Goal: Information Seeking & Learning: Learn about a topic

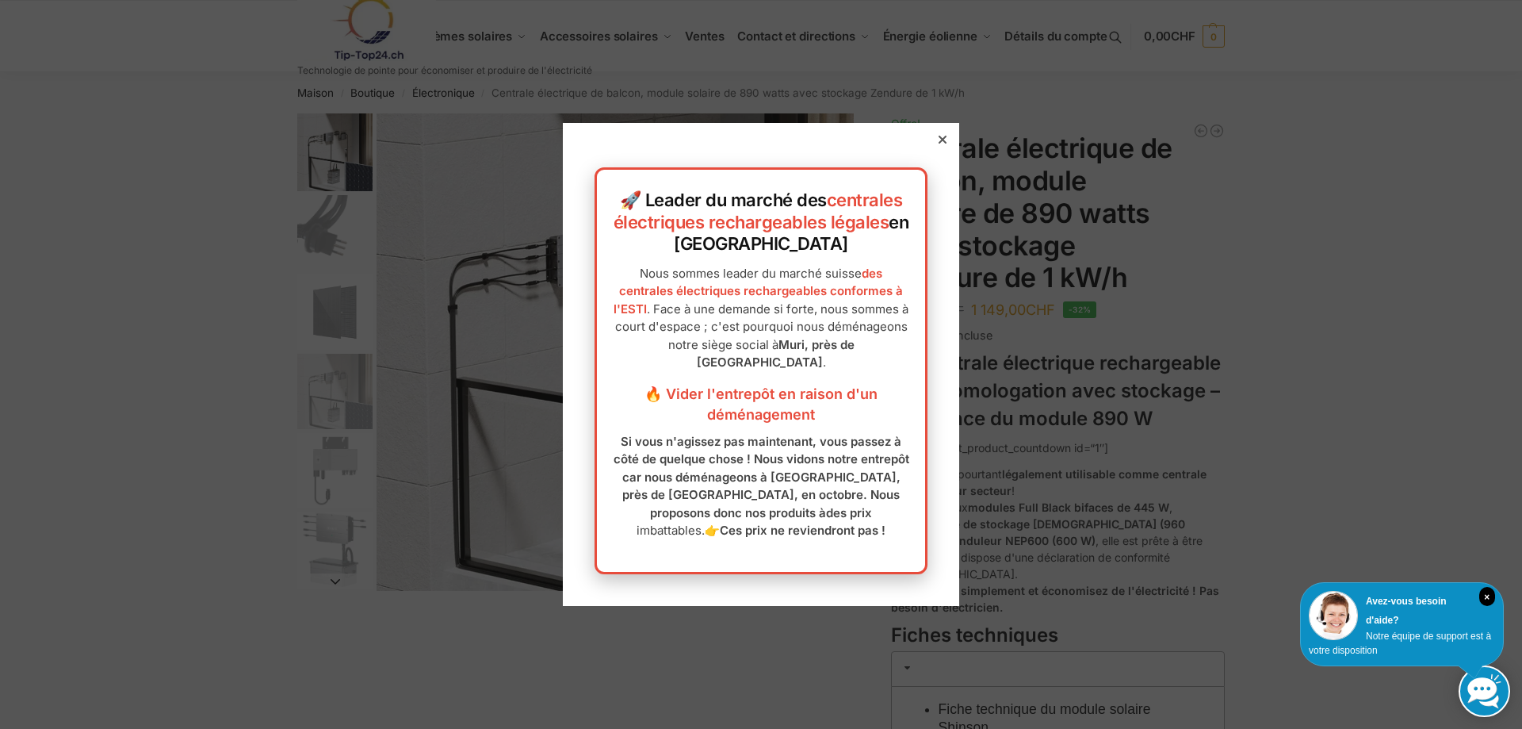
click at [939, 140] on icon at bounding box center [943, 140] width 8 height 8
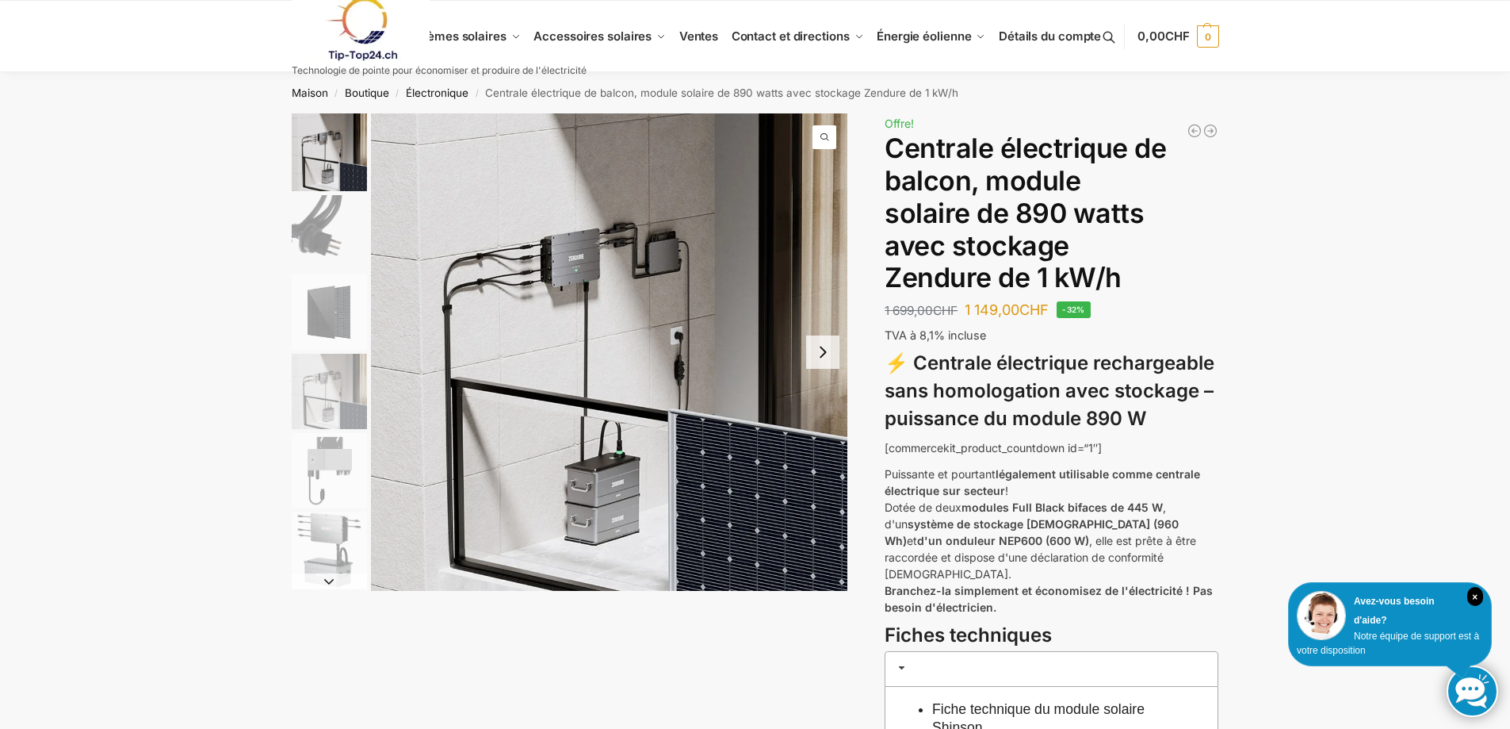
click at [828, 357] on button "Diapositive suivante" at bounding box center [822, 351] width 33 height 33
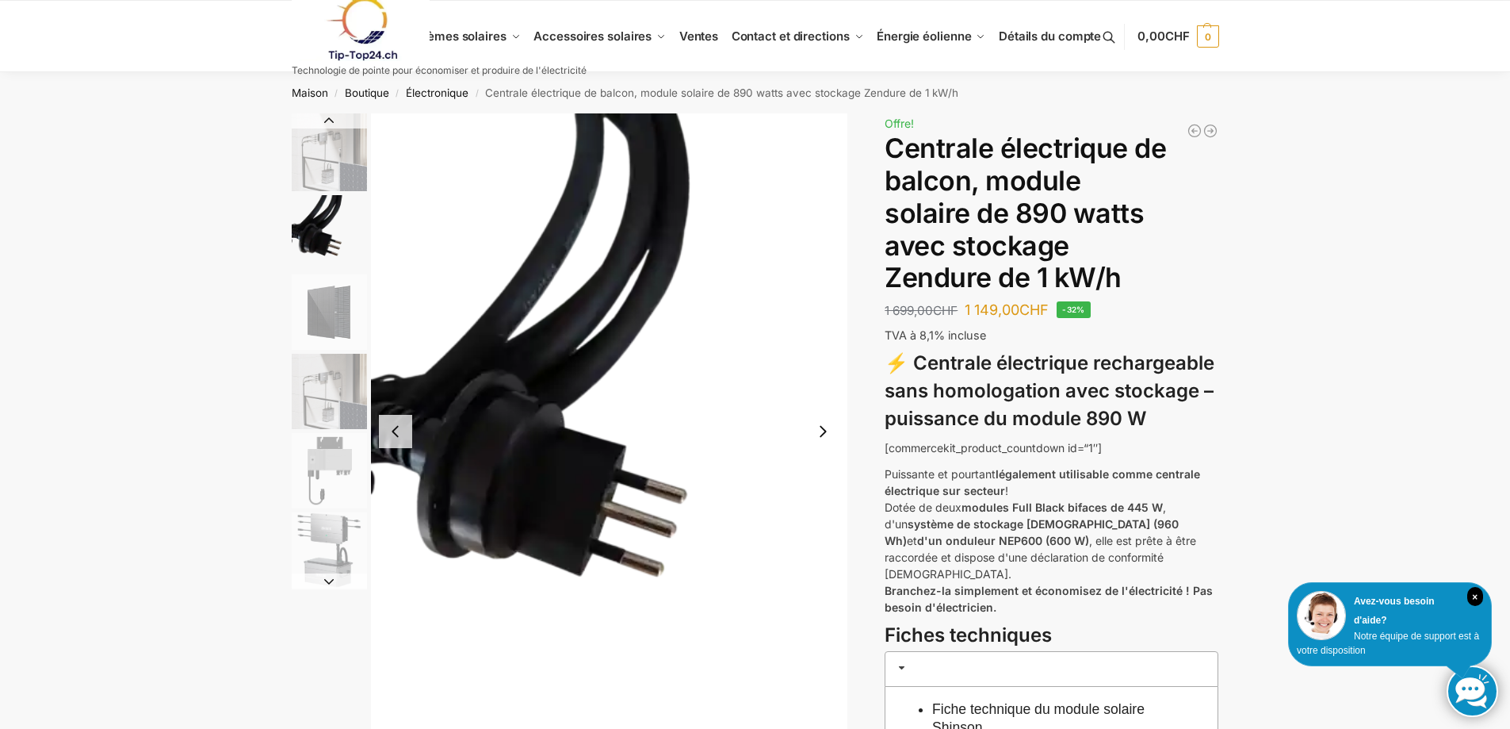
click at [828, 357] on img "2 / 6" at bounding box center [609, 431] width 477 height 636
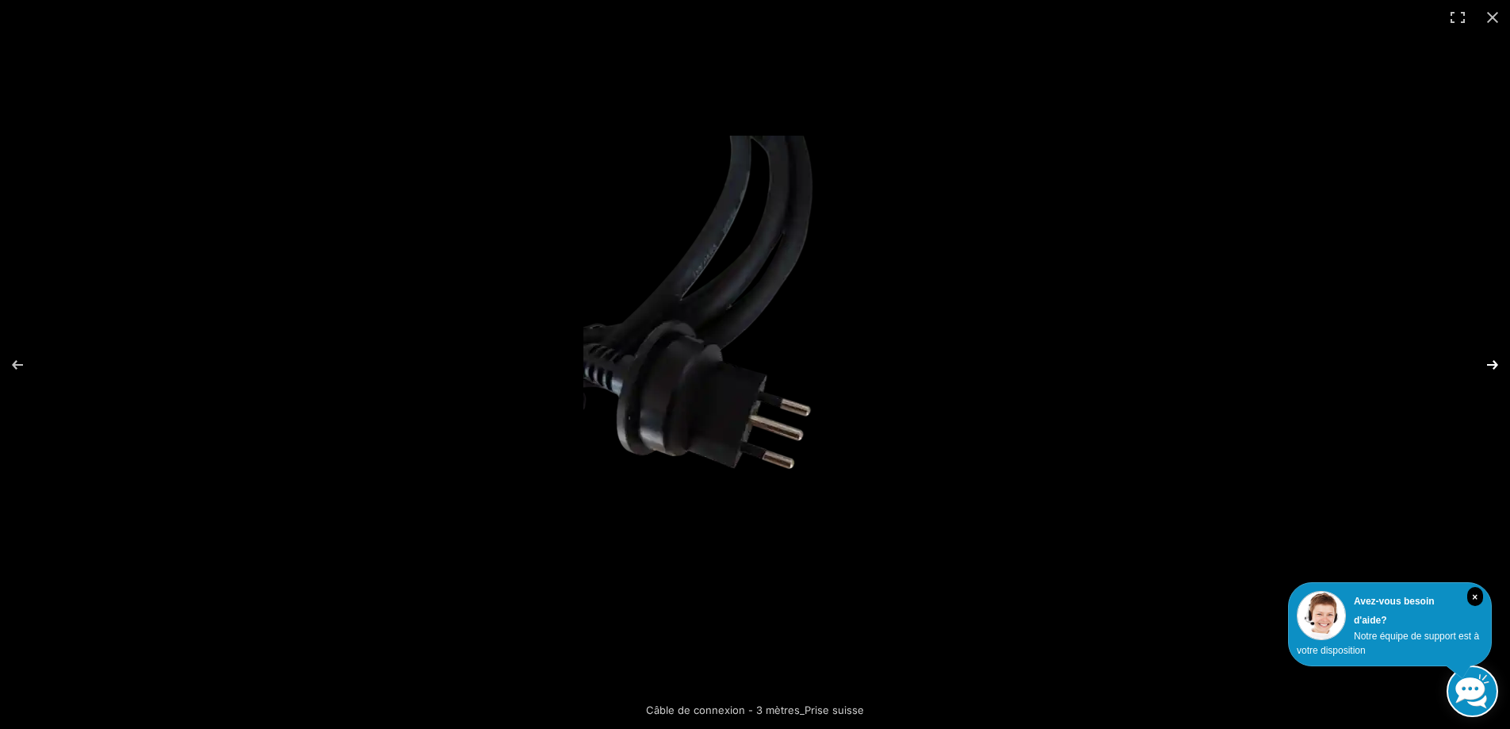
click at [1495, 364] on button "Suivant (flèche droite)" at bounding box center [1482, 364] width 55 height 79
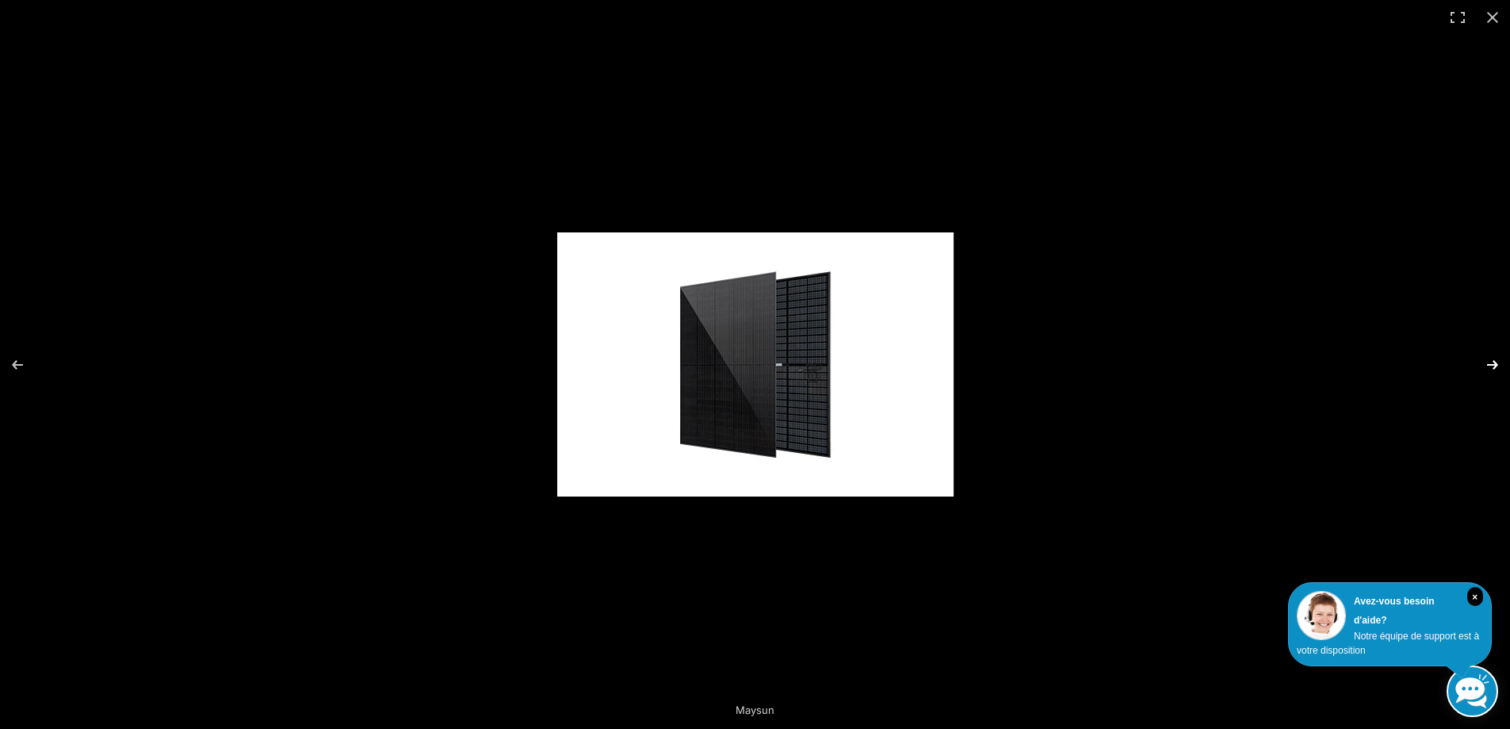
click at [1495, 364] on button "Suivant (flèche droite)" at bounding box center [1482, 364] width 55 height 79
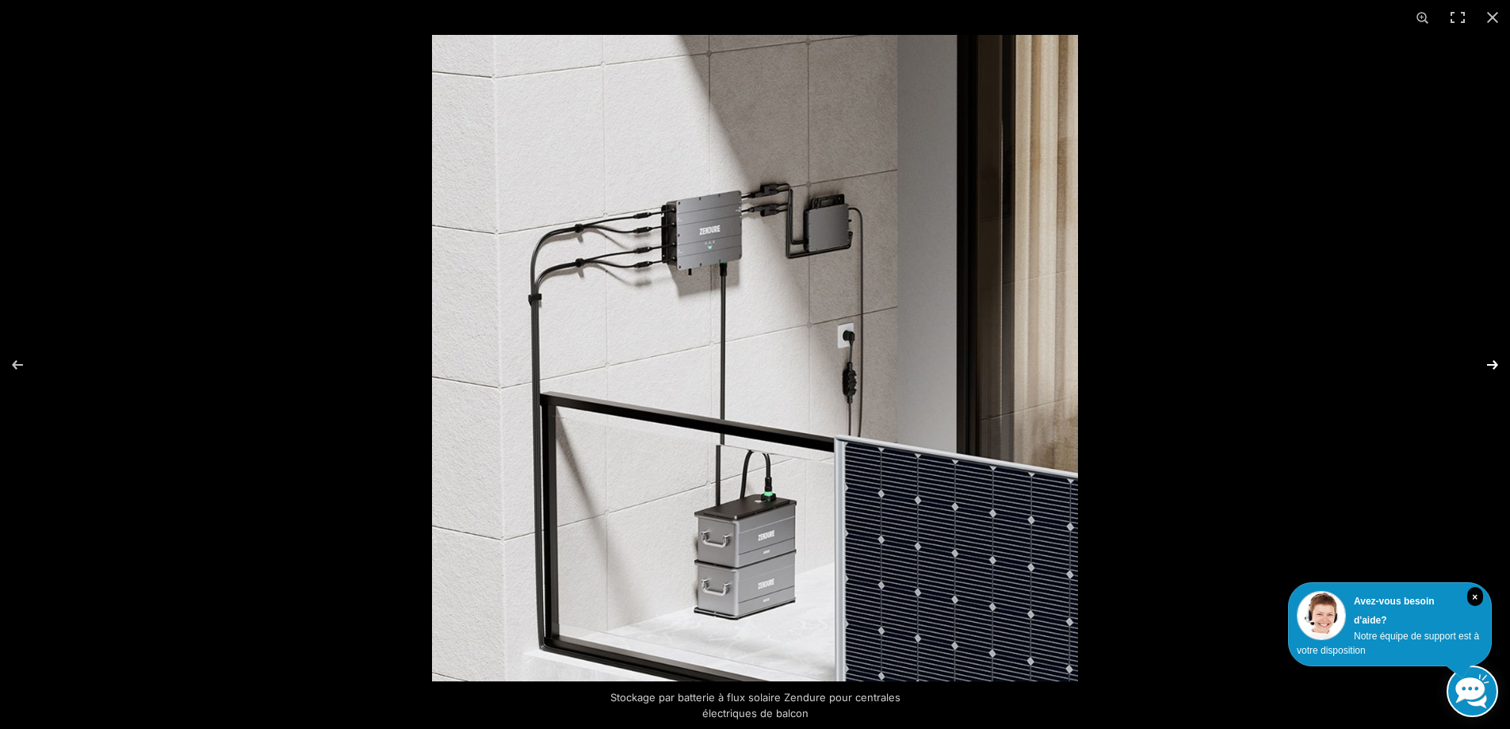
click at [1495, 364] on button "Suivant (flèche droite)" at bounding box center [1482, 364] width 55 height 79
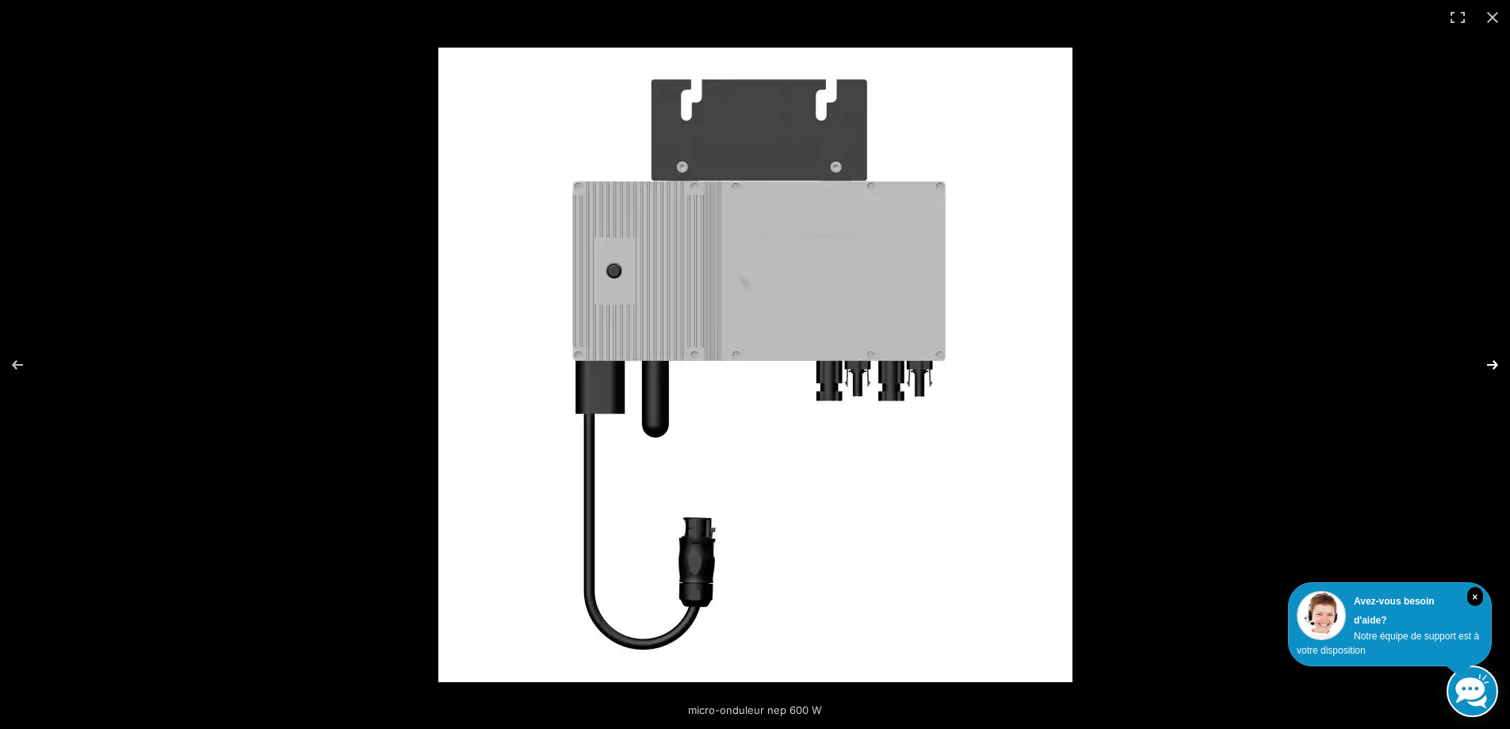
click at [1495, 364] on button "Suivant (flèche droite)" at bounding box center [1482, 364] width 55 height 79
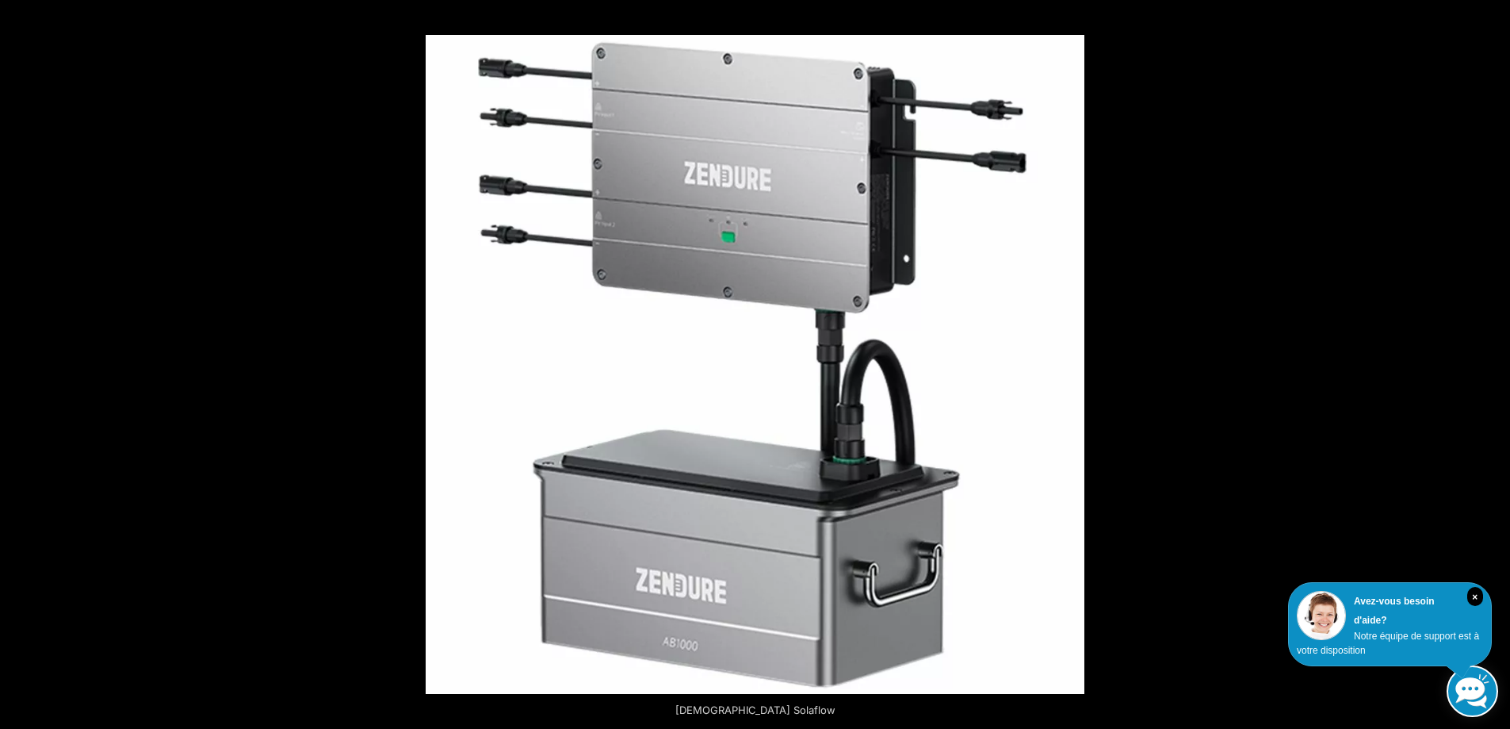
click at [1495, 364] on button "Suivant (flèche droite)" at bounding box center [1482, 364] width 55 height 79
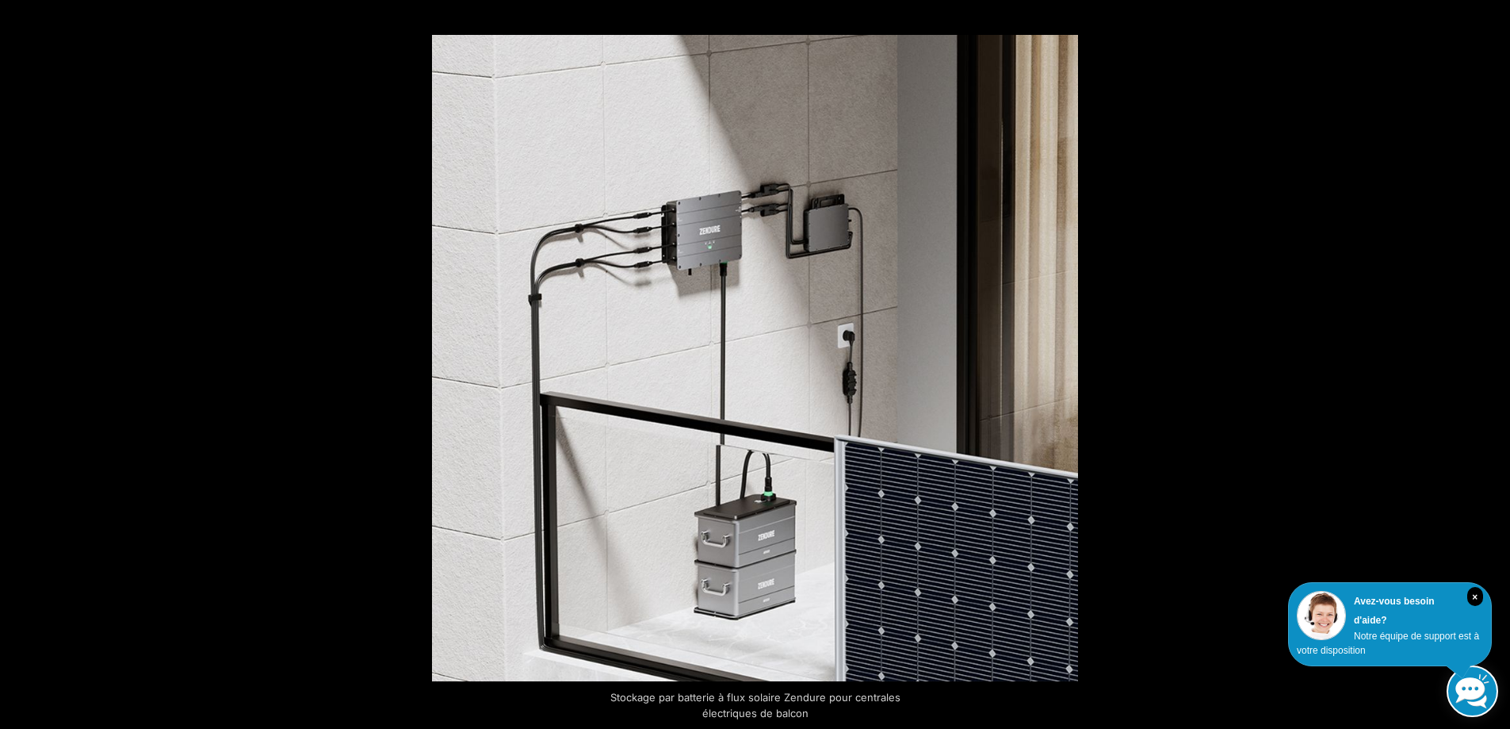
click at [1495, 364] on button "Suivant (flèche droite)" at bounding box center [1482, 364] width 55 height 79
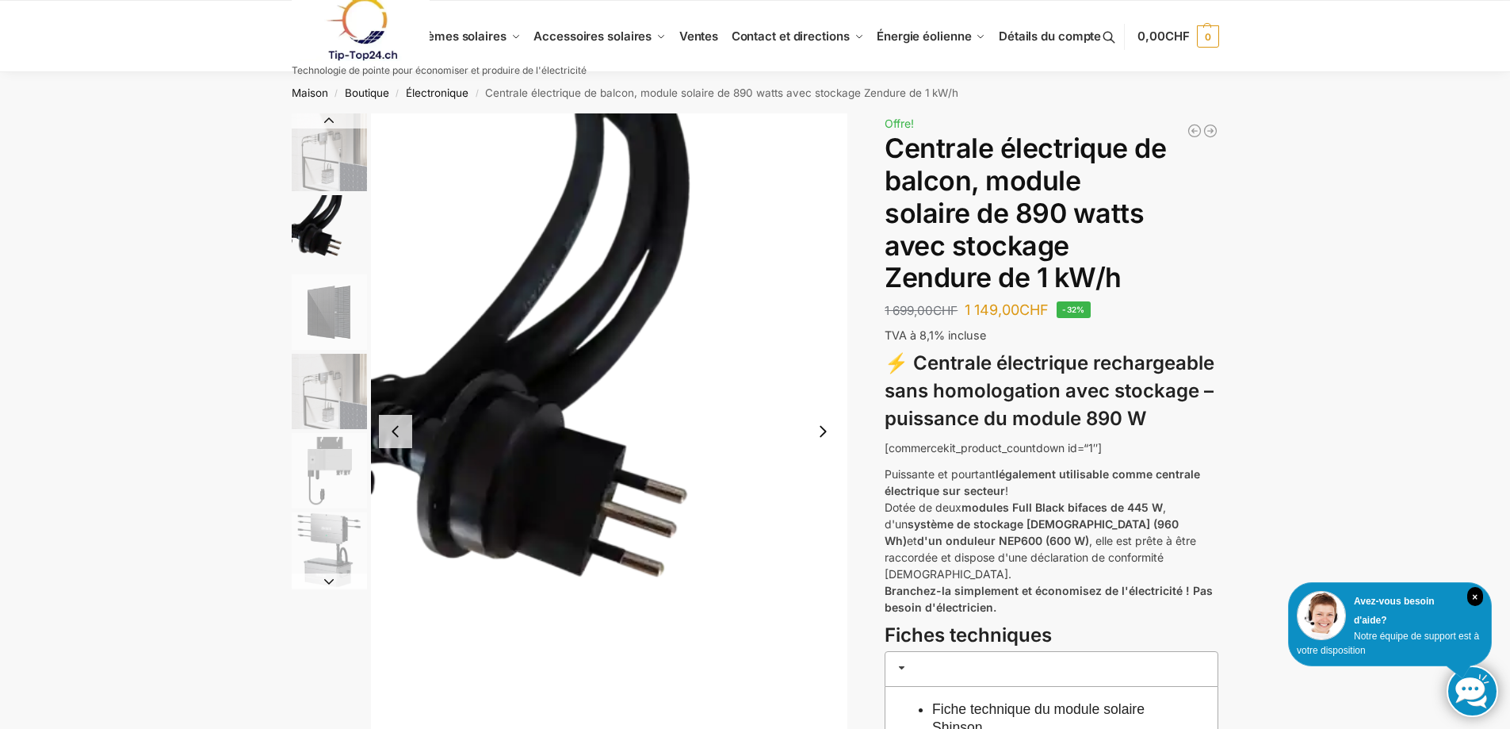
click at [331, 175] on img "1 / 6" at bounding box center [329, 152] width 75 height 78
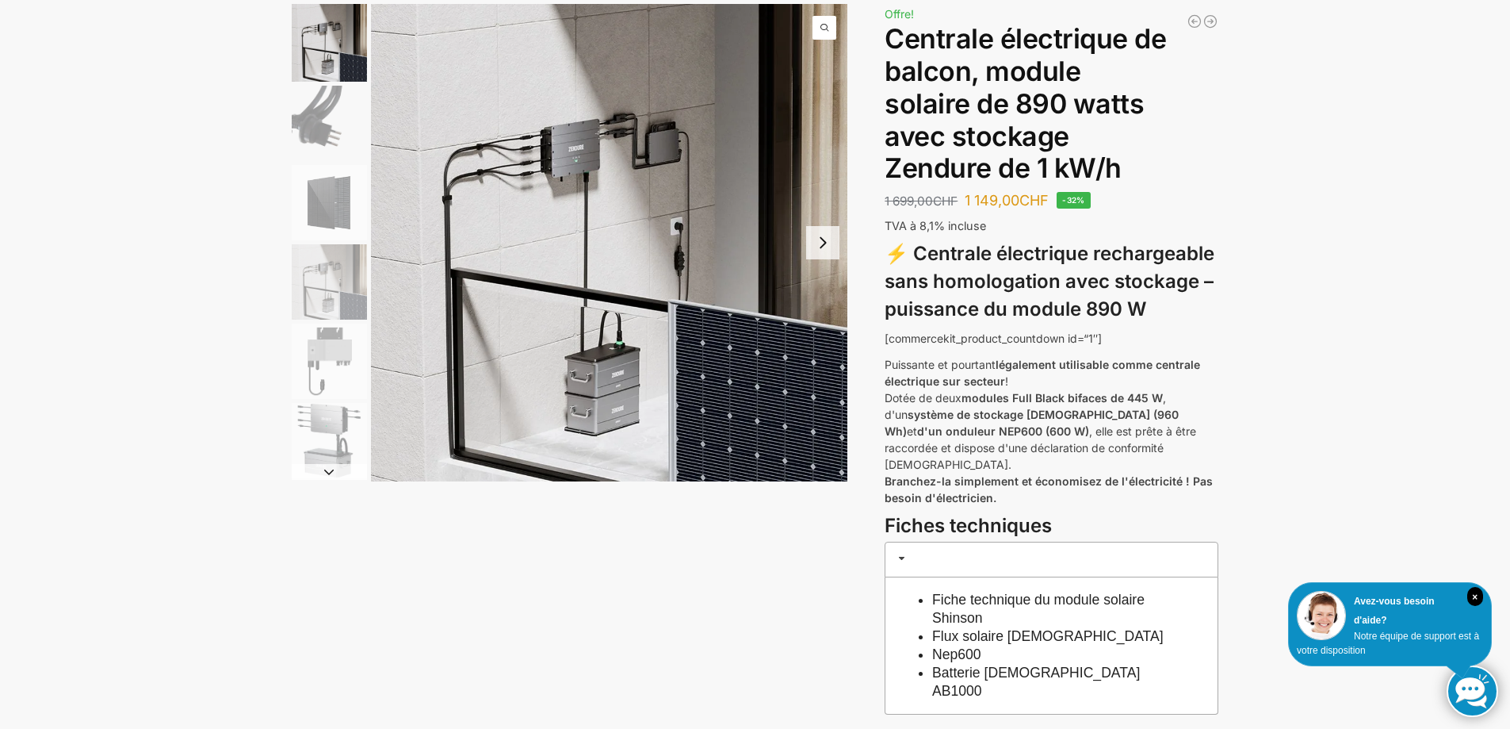
scroll to position [159, 0]
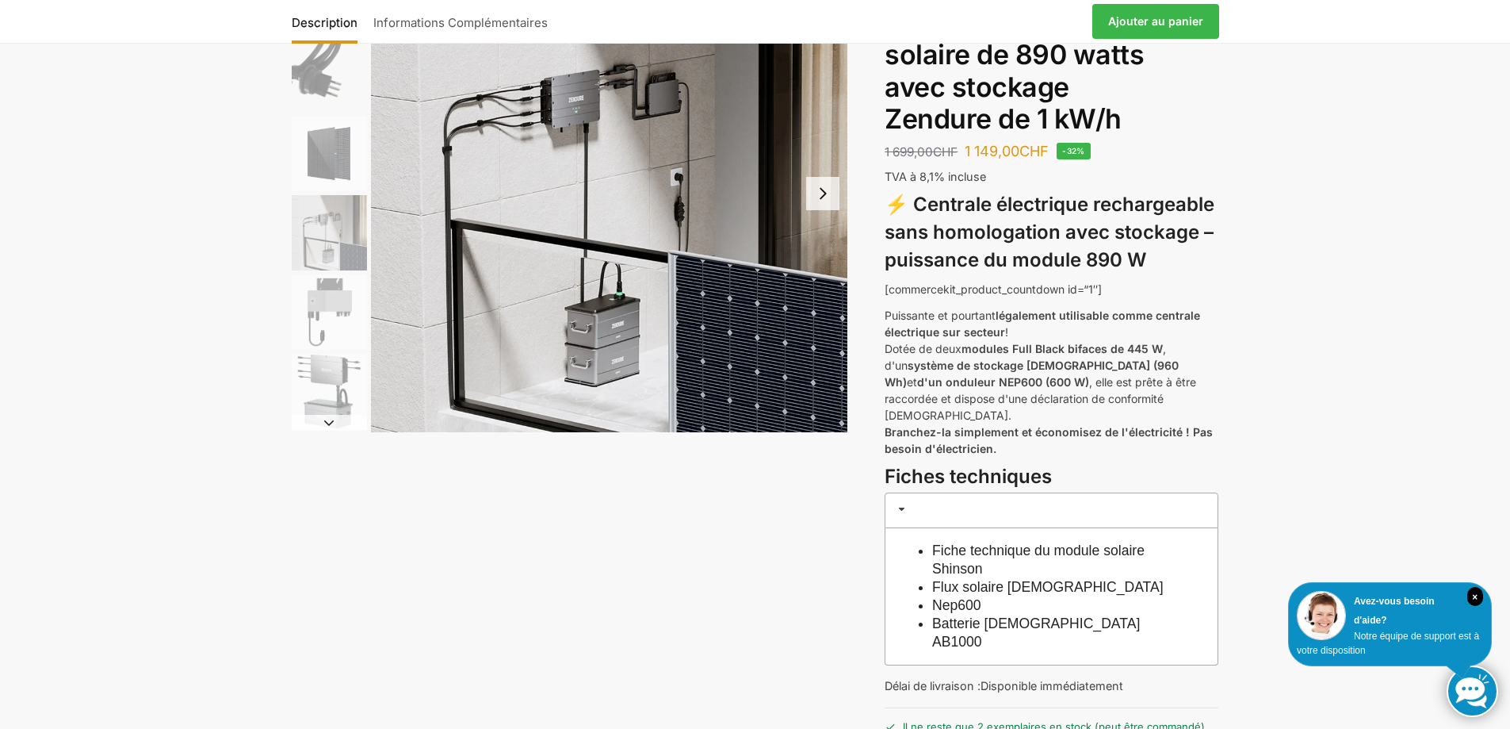
click at [323, 375] on img "6 / 6" at bounding box center [329, 391] width 75 height 75
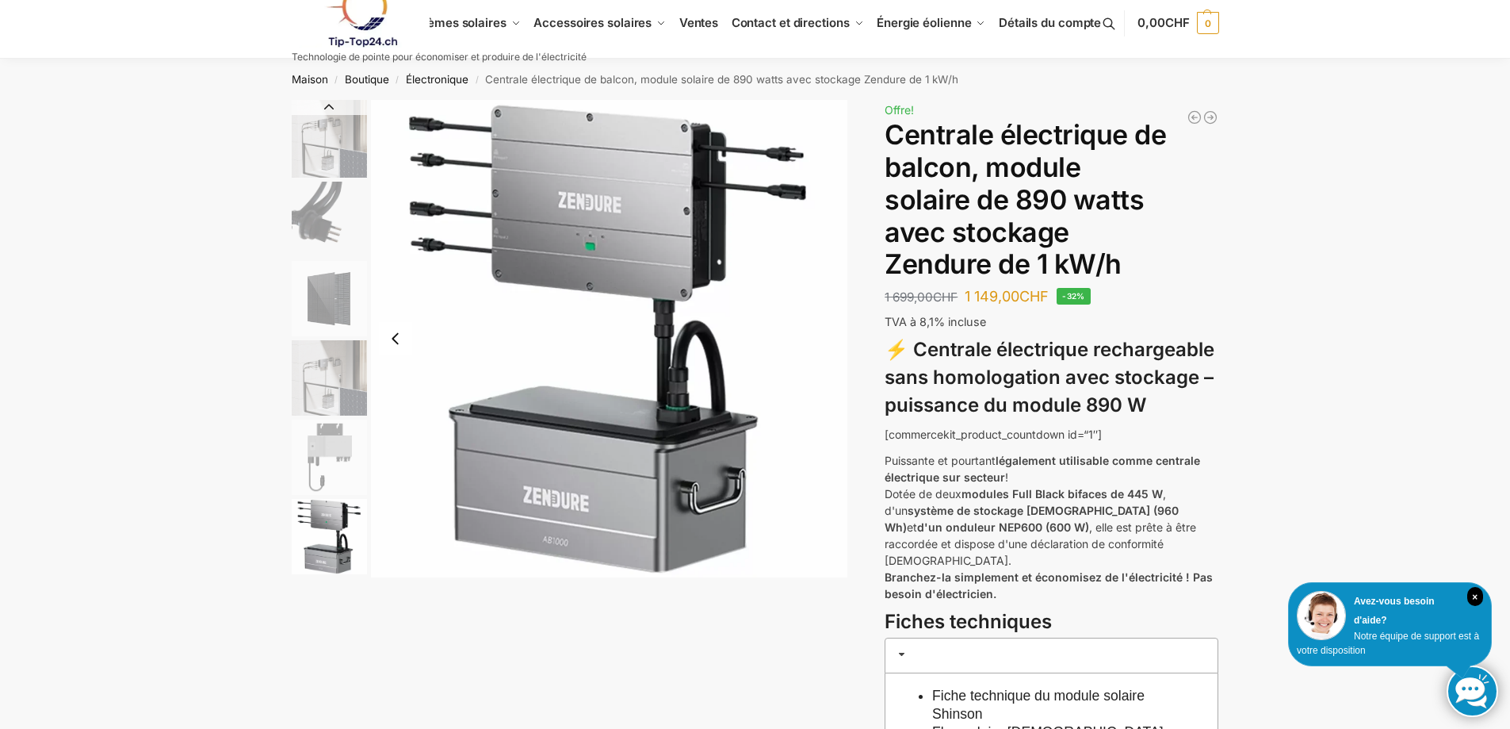
scroll to position [0, 0]
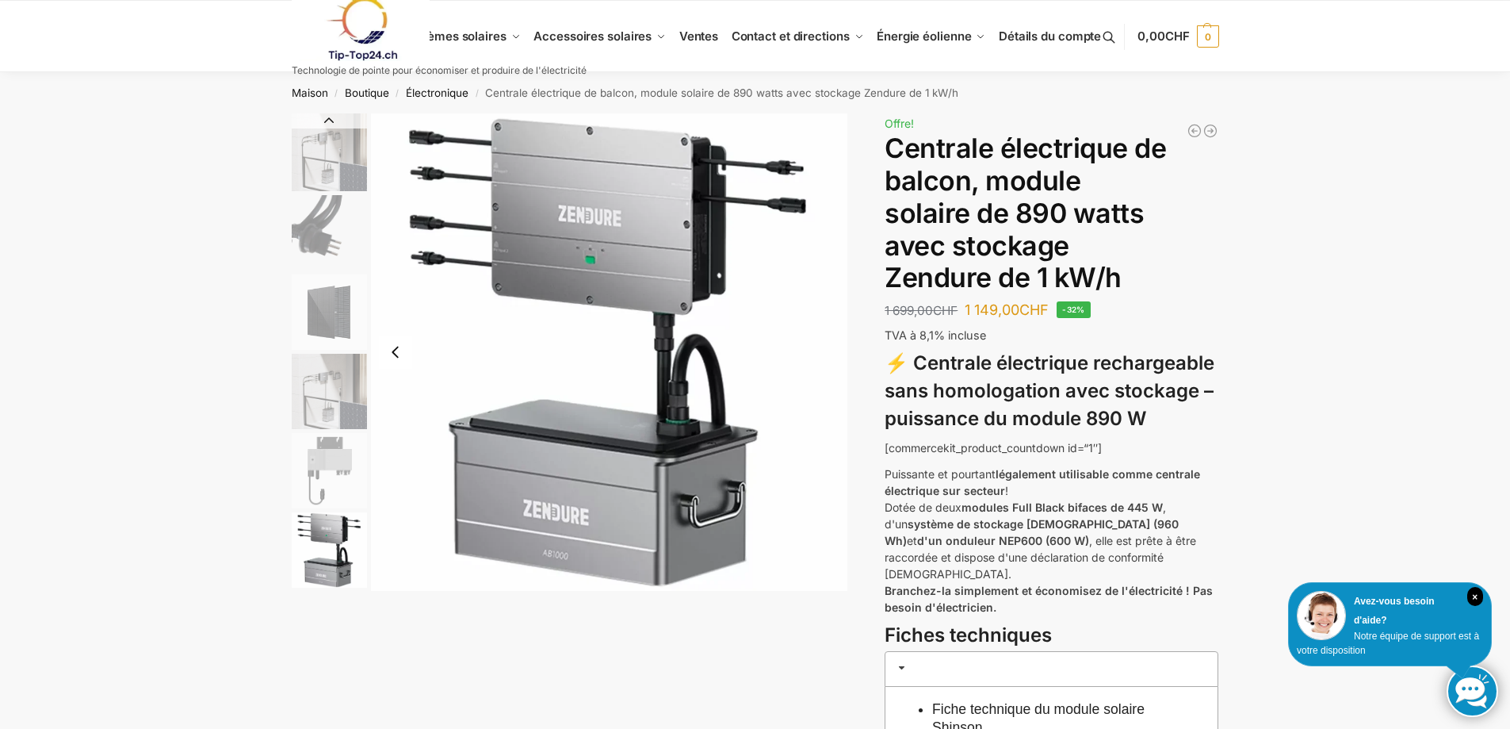
click at [337, 394] on img "4 / 6" at bounding box center [329, 391] width 75 height 75
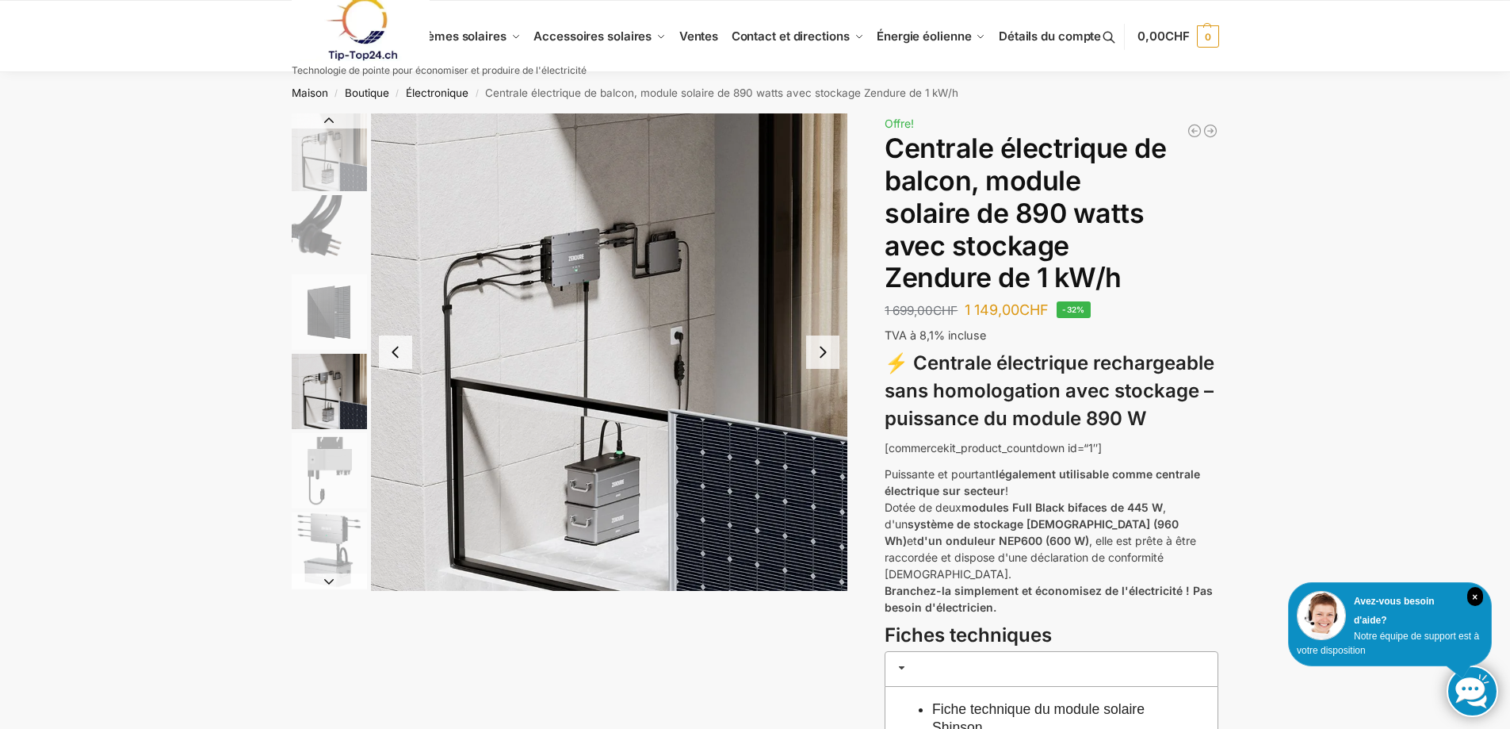
click at [323, 467] on img "5 / 6" at bounding box center [329, 470] width 75 height 75
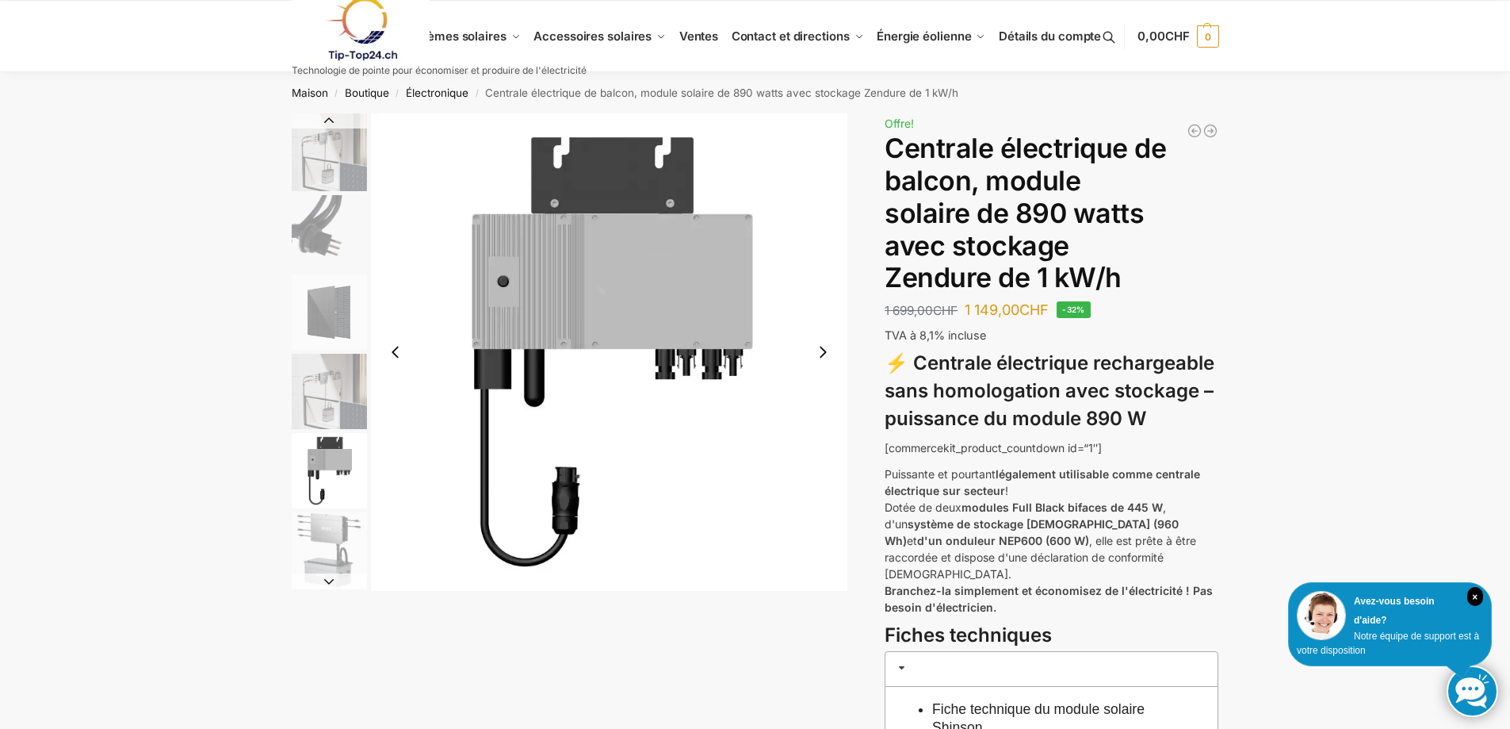
click at [331, 530] on img "6 / 6" at bounding box center [329, 549] width 75 height 75
